Goal: Task Accomplishment & Management: Complete application form

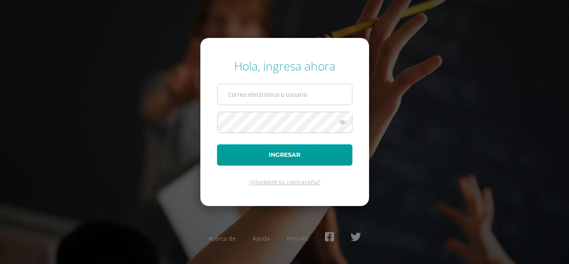
click at [280, 93] on input "text" at bounding box center [285, 94] width 135 height 20
type input "fuentes.ce@continentalamericano.edu.gt"
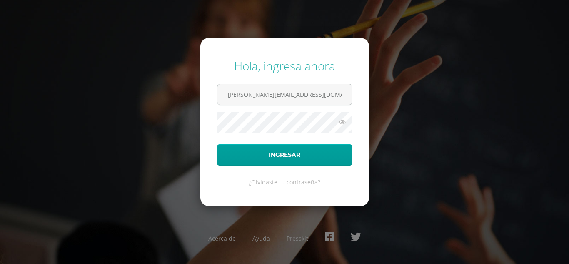
click at [217, 144] on button "Ingresar" at bounding box center [284, 154] width 135 height 21
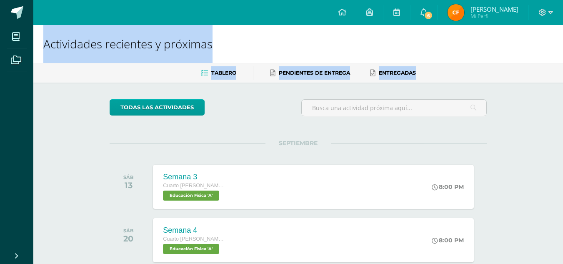
drag, startPoint x: 0, startPoint y: 0, endPoint x: 287, endPoint y: 9, distance: 286.9
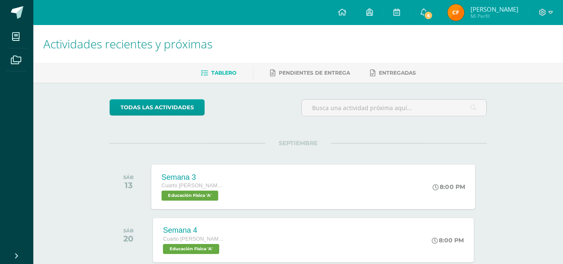
click at [202, 171] on div "Semana 3 Cuarto Bach. CCLL Educación Física 'A'" at bounding box center [193, 186] width 83 height 45
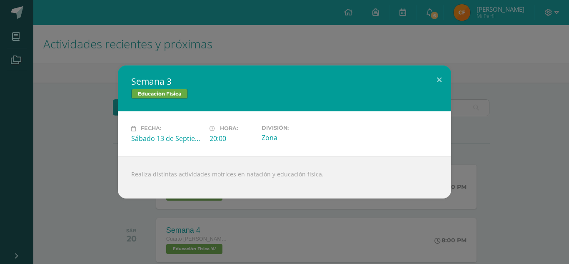
click at [18, 142] on div "Semana 3 Educación Física Fecha: Sábado 13 de Septiembre Hora: 20:00 División: …" at bounding box center [284, 131] width 563 height 133
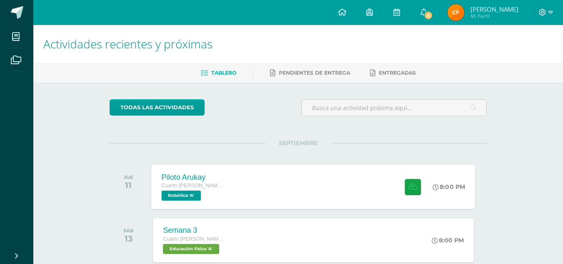
click at [285, 172] on div "Piloto Arukay Cuarto [PERSON_NAME]. CCLL Robótica 'A' 8:00 PM Piloto Arukay Rob…" at bounding box center [314, 186] width 324 height 45
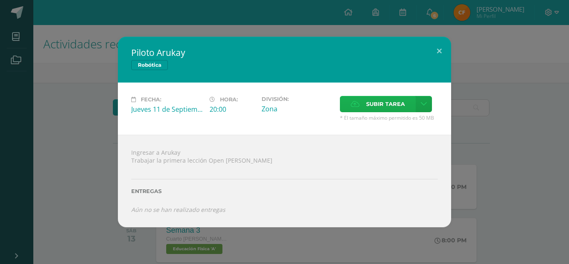
click at [362, 101] on label "Subir tarea" at bounding box center [378, 104] width 76 height 16
click at [0, 0] on input "Subir tarea" at bounding box center [0, 0] width 0 height 0
click at [369, 90] on div "Fecha: [DATE] Hora: 20:00 División: Zona Subir tarea Cancelar" at bounding box center [284, 109] width 333 height 52
drag, startPoint x: 360, startPoint y: 100, endPoint x: 364, endPoint y: 104, distance: 5.3
click at [364, 104] on label "Subir tarea" at bounding box center [378, 104] width 76 height 16
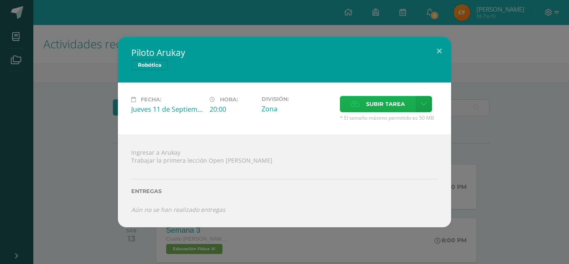
click at [0, 0] on input "Subir tarea" at bounding box center [0, 0] width 0 height 0
click at [363, 103] on label "Subir tarea" at bounding box center [378, 104] width 76 height 16
click at [0, 0] on input "Subir tarea" at bounding box center [0, 0] width 0 height 0
click at [421, 103] on icon at bounding box center [424, 103] width 6 height 7
click at [366, 127] on link "Subir enlace" at bounding box center [394, 121] width 83 height 13
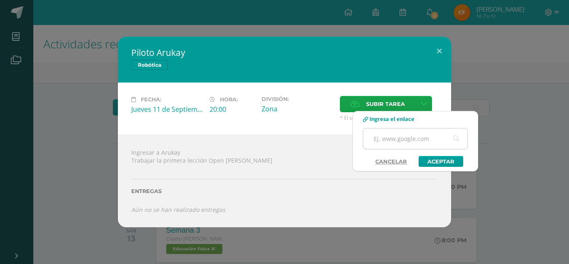
click at [388, 143] on input "text" at bounding box center [415, 138] width 104 height 20
paste input "[URL][DOMAIN_NAME]"
type input "[URL][DOMAIN_NAME]"
click at [437, 160] on link "Aceptar" at bounding box center [441, 161] width 45 height 11
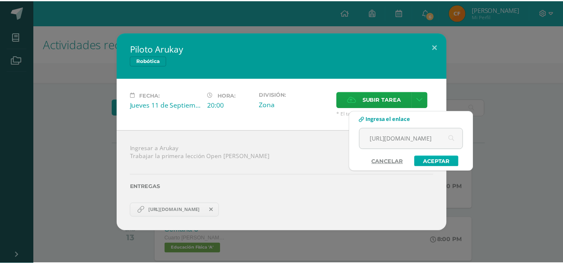
scroll to position [0, 0]
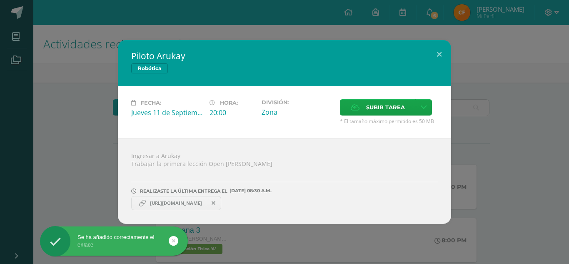
click at [68, 125] on div "Piloto Arukay Robótica Fecha: [DATE] Hora: 20:00 División: Zona" at bounding box center [284, 132] width 563 height 184
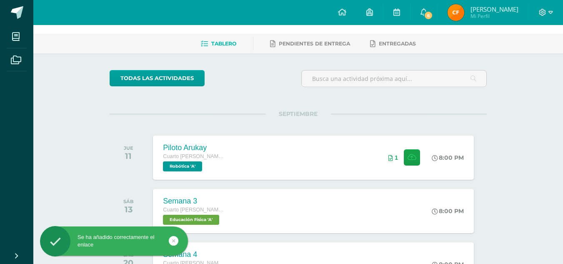
scroll to position [34, 0]
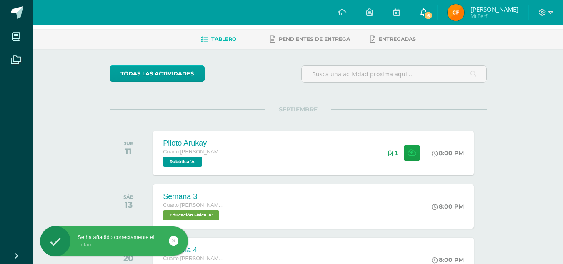
click at [425, 20] on link "6" at bounding box center [424, 12] width 27 height 25
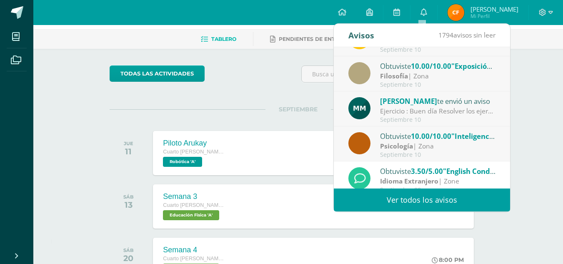
scroll to position [97, 0]
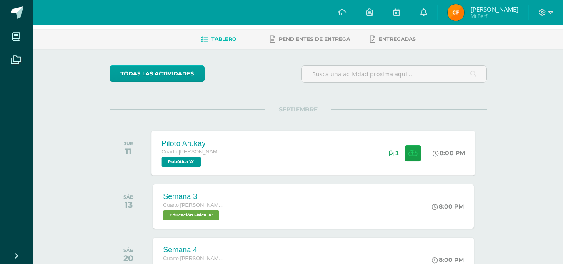
click at [302, 145] on div "Piloto Arukay Cuarto [PERSON_NAME]. CCLL Robótica 'A' 8:00 PM 1 Piloto Arukay R…" at bounding box center [314, 152] width 324 height 45
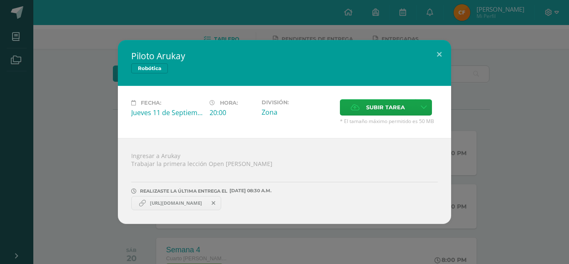
click at [192, 204] on span "[URL][DOMAIN_NAME]" at bounding box center [176, 203] width 60 height 7
copy link "[URL][DOMAIN_NAME]"
click at [283, 23] on div "Piloto Arukay Robótica Fecha: [DATE] Hora: 20:00 División: Zona" at bounding box center [284, 132] width 569 height 264
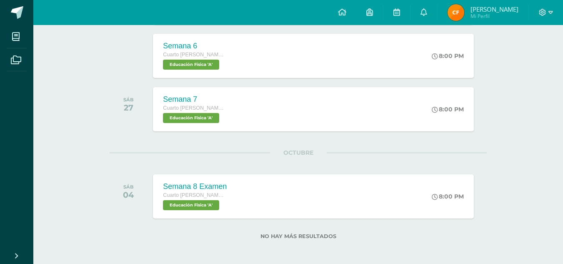
scroll to position [346, 0]
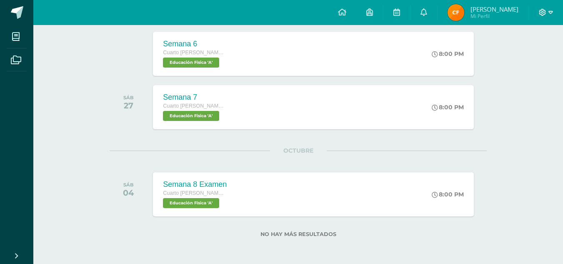
click at [545, 10] on icon at bounding box center [542, 12] width 7 height 7
click at [522, 58] on span "Cerrar sesión" at bounding box center [525, 57] width 38 height 8
